Goal: Use online tool/utility: Use online tool/utility

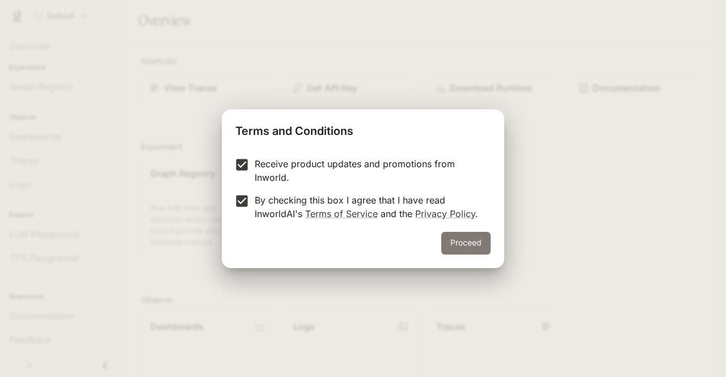
click at [463, 249] on button "Proceed" at bounding box center [465, 243] width 49 height 23
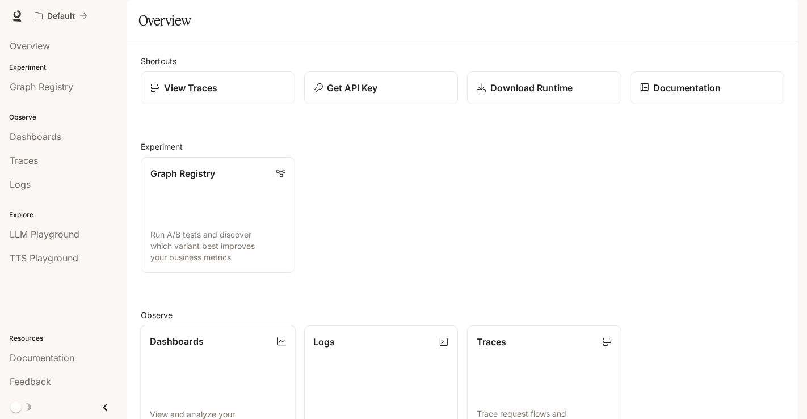
scroll to position [3, 0]
click at [162, 95] on div "View Traces" at bounding box center [218, 88] width 136 height 14
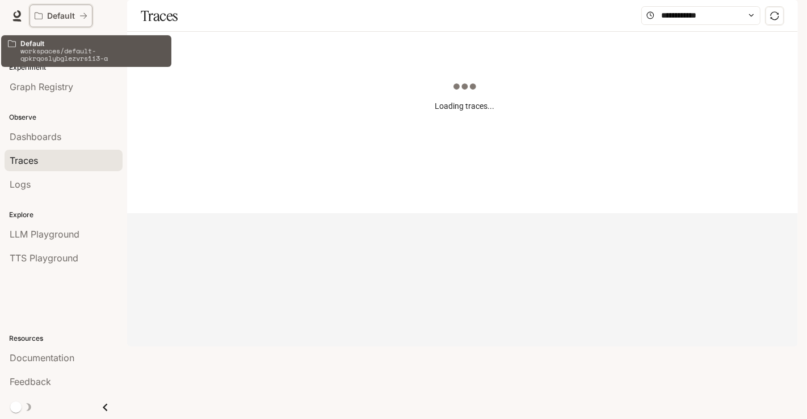
click at [39, 9] on button "Default" at bounding box center [60, 16] width 63 height 23
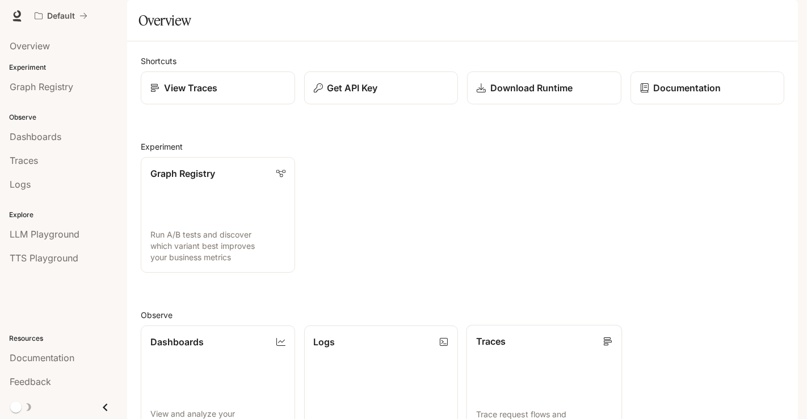
scroll to position [239, 0]
click at [17, 14] on icon at bounding box center [16, 15] width 11 height 11
click at [36, 234] on span "LLM Playground" at bounding box center [45, 234] width 70 height 14
